Goal: Task Accomplishment & Management: Complete application form

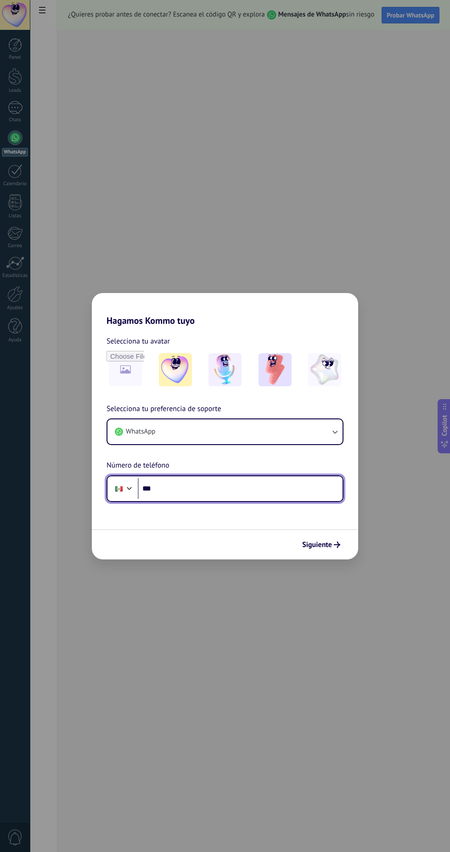
click at [283, 485] on input "***" at bounding box center [240, 488] width 205 height 21
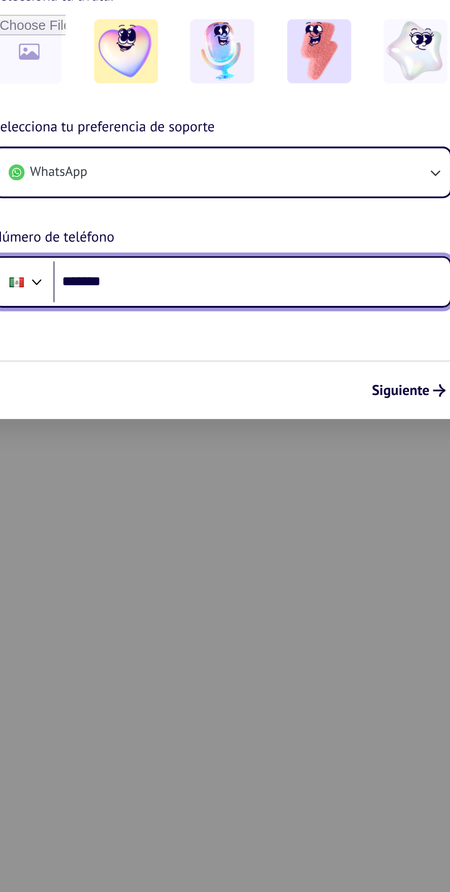
type input "*******"
